Goal: Communication & Community: Connect with others

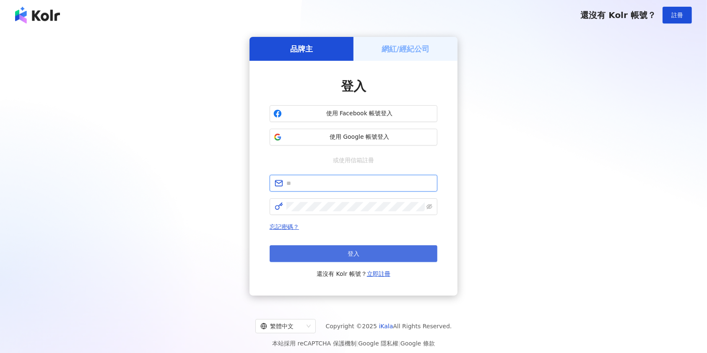
type input "**********"
click at [395, 254] on button "登入" at bounding box center [354, 253] width 168 height 17
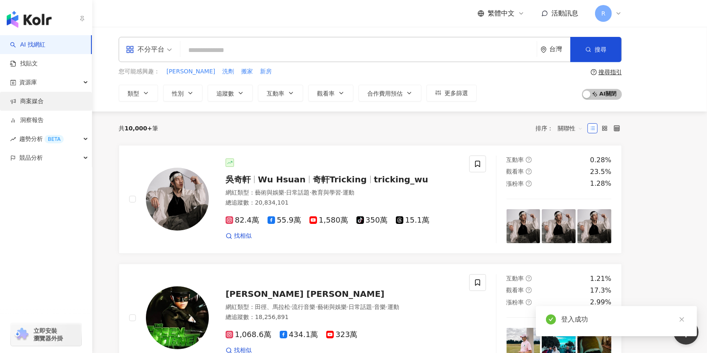
click at [44, 97] on link "商案媒合" at bounding box center [27, 101] width 34 height 8
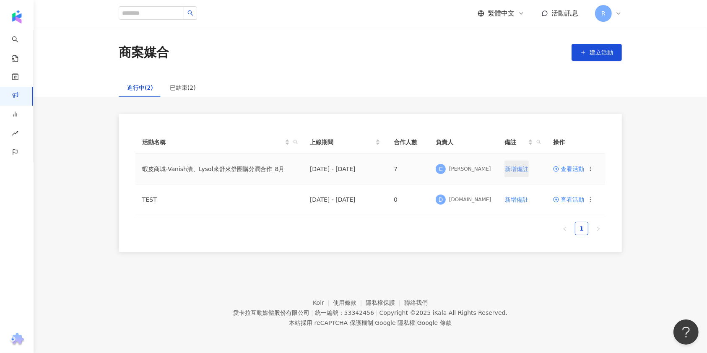
click at [506, 169] on span "新增備註" at bounding box center [516, 169] width 23 height 7
click at [439, 166] on span "C" at bounding box center [441, 167] width 10 height 10
click at [574, 165] on span "查看活動" at bounding box center [568, 167] width 31 height 6
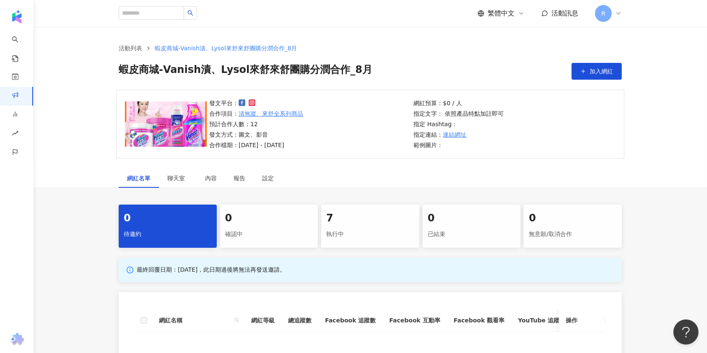
drag, startPoint x: 358, startPoint y: 241, endPoint x: 358, endPoint y: 237, distance: 4.6
click at [358, 241] on div "7 執行中" at bounding box center [370, 226] width 98 height 43
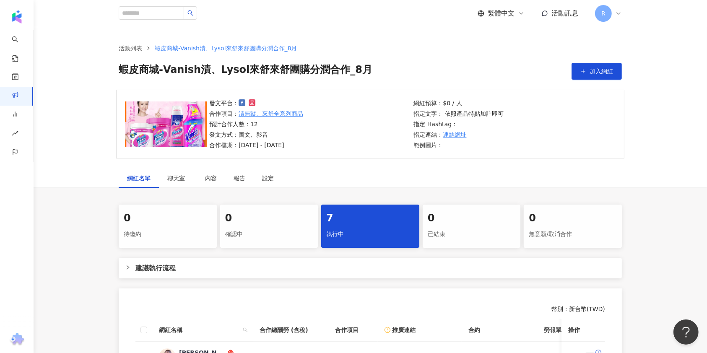
click at [271, 216] on div "0" at bounding box center [269, 218] width 88 height 14
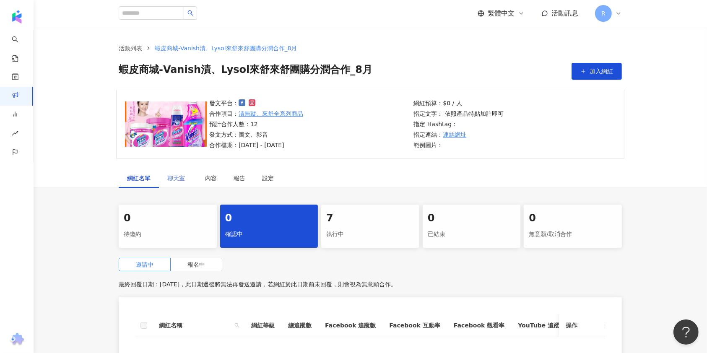
click at [190, 170] on div "聊天室" at bounding box center [178, 178] width 38 height 19
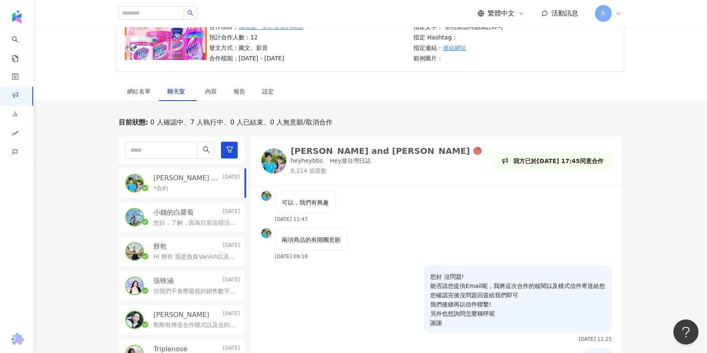
scroll to position [84, 0]
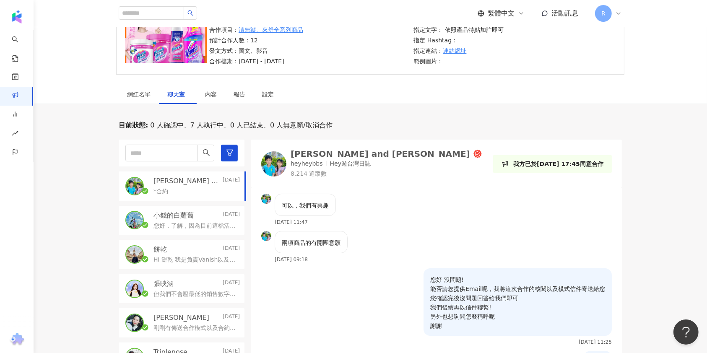
click at [189, 195] on div "*合約" at bounding box center [196, 191] width 86 height 10
click at [203, 262] on p "Hi 餅乾 我是負責Vanish以及Lysol的窗口[PERSON_NAME] 這次想開團合作的商品主要會是漬無蹤去漬凝膠以及來舒的抗菌噴霧 Vanish去漬…" at bounding box center [194, 260] width 83 height 8
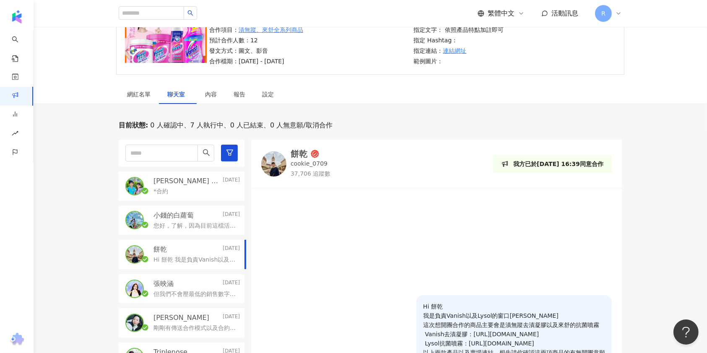
click at [184, 208] on div "小錢的白蘿蔔 [DATE] 您好，了解，因為目前這檔活動還是會先以純分潤的方式合作，期待我們未來還會有合作的機會🙏" at bounding box center [182, 220] width 126 height 29
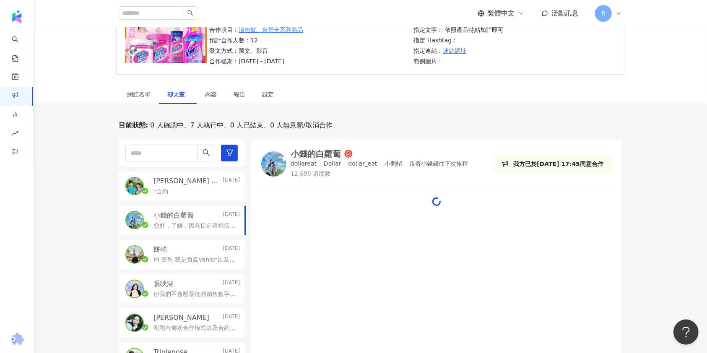
click at [188, 190] on div "*合約" at bounding box center [196, 191] width 86 height 10
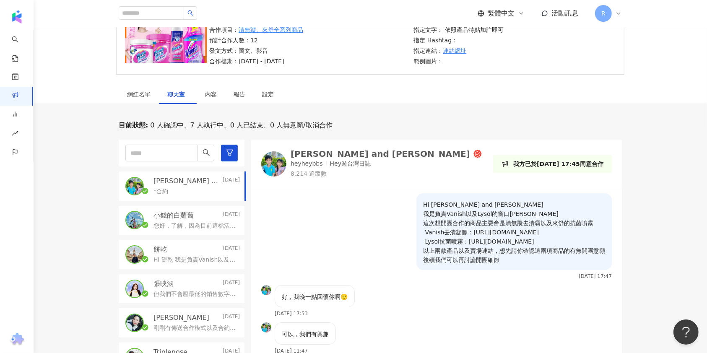
click at [186, 236] on div "[PERSON_NAME] and Kanice [DATE] *合約 小錢的白蘿蔔 [DATE] 您好，了解，因為目前這檔活動還是會先以純分潤的方式合作，期…" at bounding box center [185, 284] width 132 height 288
click at [197, 206] on div "小錢的白蘿蔔 [DATE] 您好，了解，因為目前這檔活動還是會先以純分潤的方式合作，期待我們未來還會有合作的機會🙏" at bounding box center [182, 220] width 126 height 29
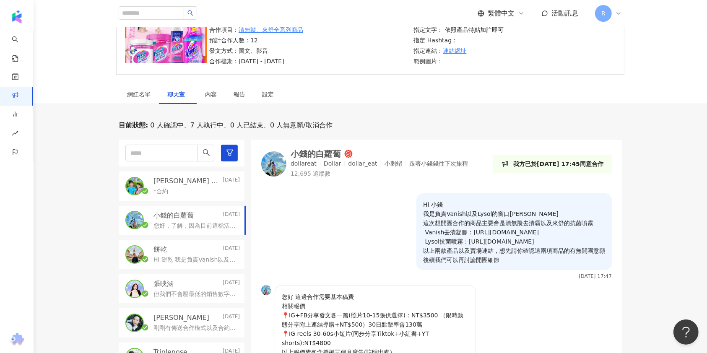
click at [202, 202] on div "[PERSON_NAME] and Kanice [DATE] *合約 小錢的白蘿蔔 [DATE] 您好，了解，因為目前這檔活動還是會先以純分潤的方式合作，期…" at bounding box center [185, 284] width 132 height 288
click at [201, 193] on div "*合約" at bounding box center [196, 191] width 86 height 10
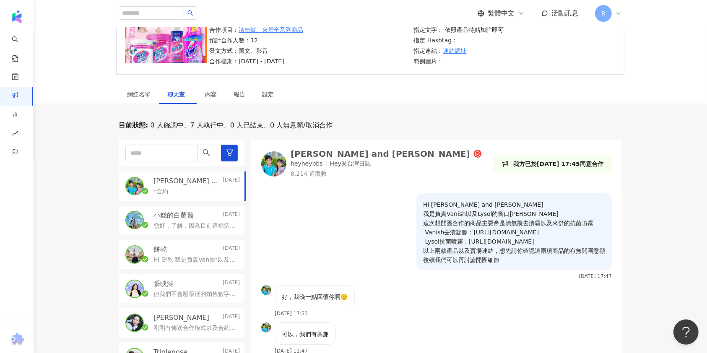
click at [416, 95] on div "網紅名單 聊天室 內容 報告 設定" at bounding box center [370, 94] width 537 height 19
